Goal: Task Accomplishment & Management: Use online tool/utility

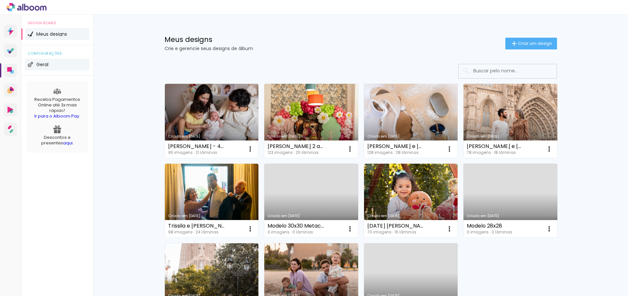
click at [54, 68] on li "Geral" at bounding box center [57, 65] width 64 height 12
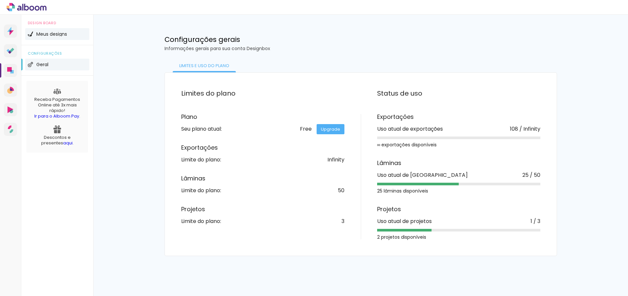
click at [52, 36] on span "Meus designs" at bounding box center [51, 34] width 31 height 5
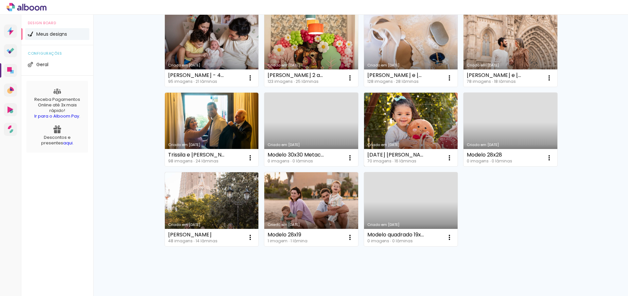
scroll to position [74, 0]
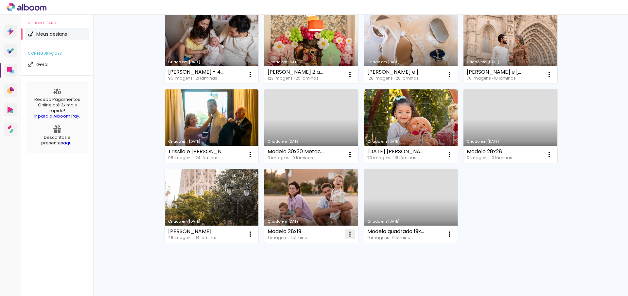
click at [349, 232] on iron-icon at bounding box center [350, 234] width 8 height 8
click at [326, 261] on span "Fazer uma cópia" at bounding box center [322, 262] width 38 height 5
type input "Cópia de Modelo 28x19"
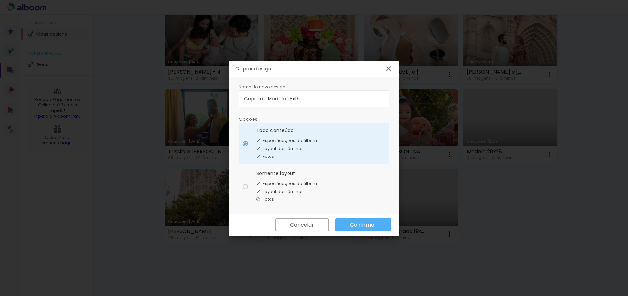
click at [277, 182] on span "Especificações do álbum" at bounding box center [290, 183] width 54 height 7
type paper-radio-button "on"
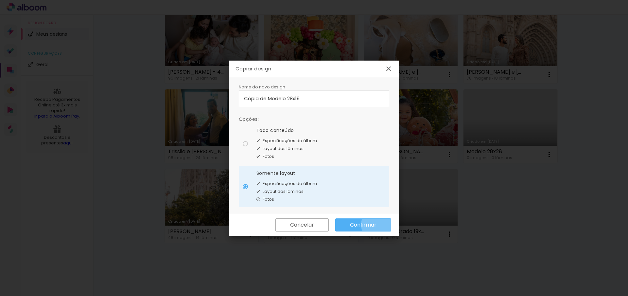
click at [378, 224] on paper-button "Confirmar" at bounding box center [363, 224] width 56 height 13
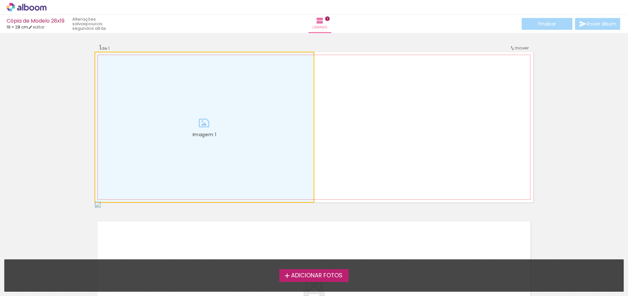
click at [203, 131] on div at bounding box center [204, 126] width 218 height 149
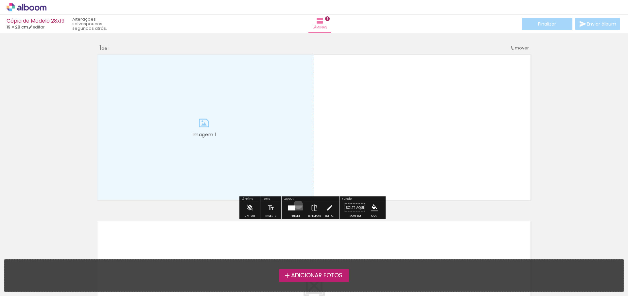
click at [297, 204] on div at bounding box center [295, 207] width 18 height 13
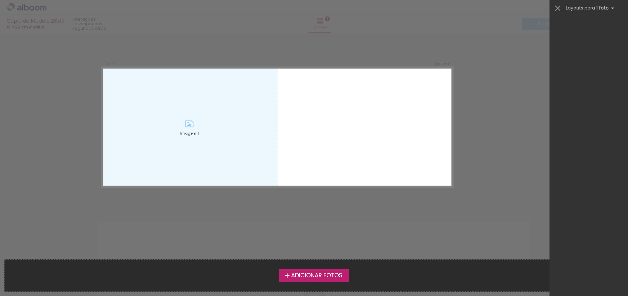
scroll to position [903, 0]
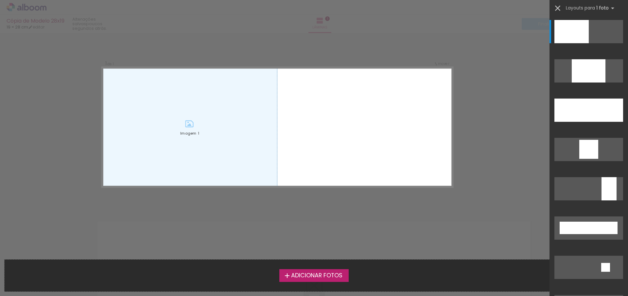
click at [558, 6] on iron-icon at bounding box center [557, 8] width 9 height 9
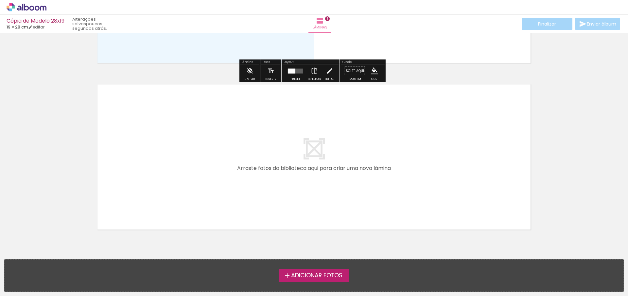
scroll to position [0, 0]
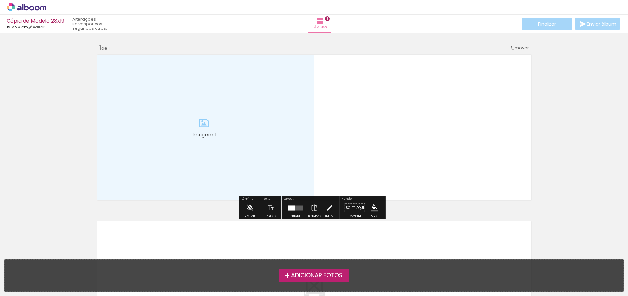
click at [287, 274] on iron-icon at bounding box center [287, 275] width 8 height 8
click at [0, 0] on input "file" at bounding box center [0, 0] width 0 height 0
